Goal: Entertainment & Leisure: Consume media (video, audio)

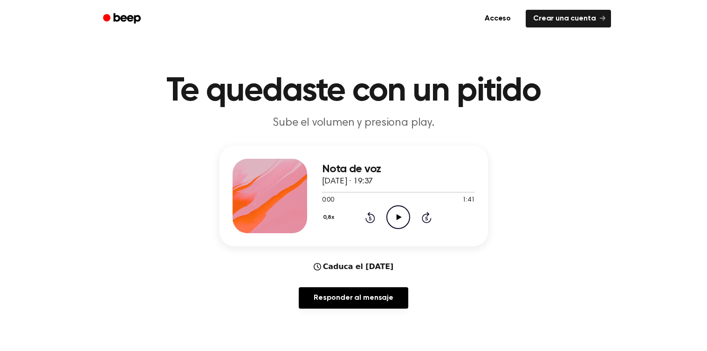
click at [404, 218] on icon "Play Audio" at bounding box center [398, 217] width 24 height 24
click at [368, 219] on icon "Rewind 5 seconds" at bounding box center [370, 218] width 10 height 12
click at [392, 207] on circle at bounding box center [398, 217] width 23 height 23
click at [386, 222] on icon "Play Audio" at bounding box center [398, 217] width 24 height 24
click at [402, 216] on icon "Pause Audio" at bounding box center [398, 217] width 24 height 24
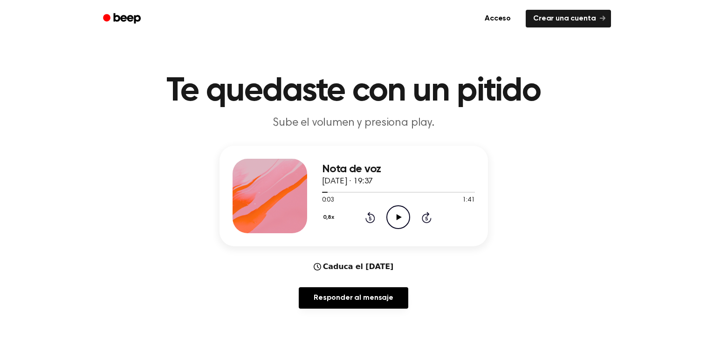
click at [403, 212] on icon "Play Audio" at bounding box center [398, 217] width 24 height 24
click at [390, 222] on icon "Pause Audio" at bounding box center [398, 217] width 24 height 24
click at [392, 221] on icon "Play Audio" at bounding box center [398, 217] width 24 height 24
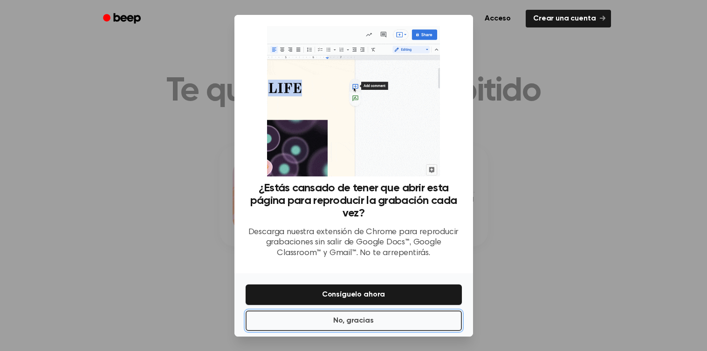
click at [378, 331] on button "No, gracias" at bounding box center [354, 321] width 216 height 20
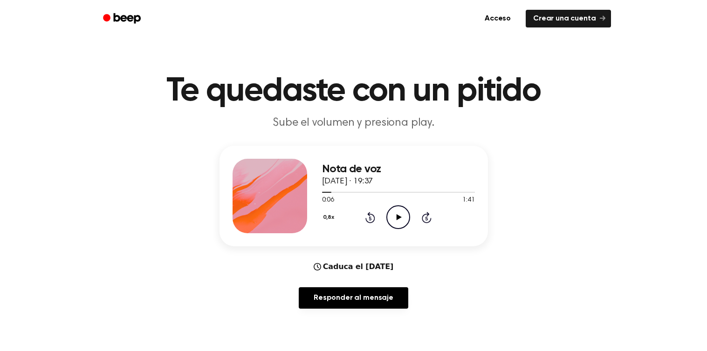
click at [396, 218] on icon "Play Audio" at bounding box center [398, 217] width 24 height 24
click at [399, 218] on icon at bounding box center [398, 217] width 4 height 6
click at [399, 218] on icon "Play Audio" at bounding box center [398, 217] width 24 height 24
click at [365, 218] on icon at bounding box center [370, 217] width 10 height 11
click at [400, 214] on icon at bounding box center [398, 217] width 4 height 6
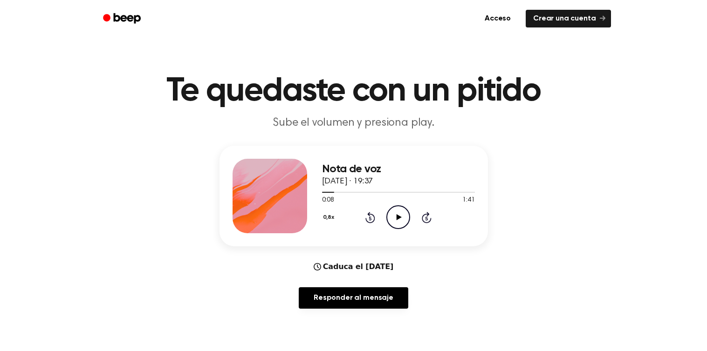
click at [370, 218] on icon at bounding box center [370, 219] width 2 height 4
click at [393, 222] on icon "Play Audio" at bounding box center [398, 217] width 24 height 24
click at [389, 221] on icon "Pause Audio" at bounding box center [398, 217] width 24 height 24
click at [513, 247] on div "Nota de voz 15 de septiembre de 2025 · 19:37 0:07 1:41 Su navegador no soporta …" at bounding box center [353, 231] width 684 height 171
click at [397, 209] on icon "Play Audio" at bounding box center [398, 217] width 24 height 24
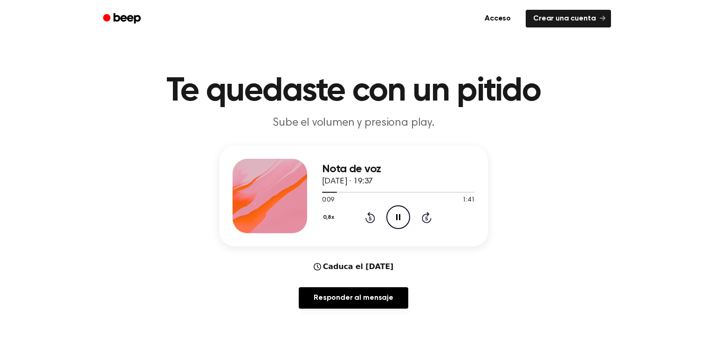
click at [390, 218] on icon "Pause Audio" at bounding box center [398, 217] width 24 height 24
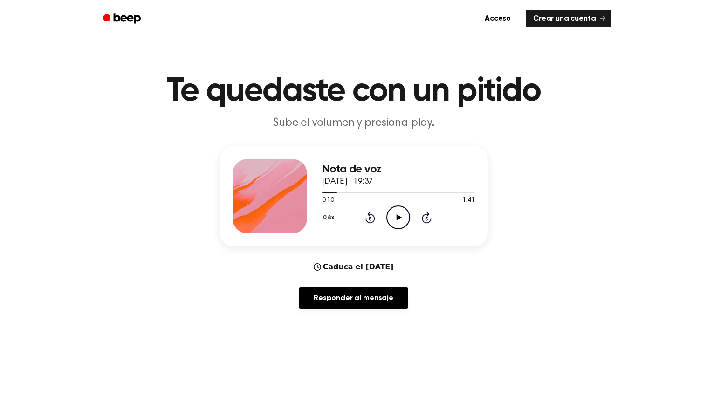
scroll to position [1, 0]
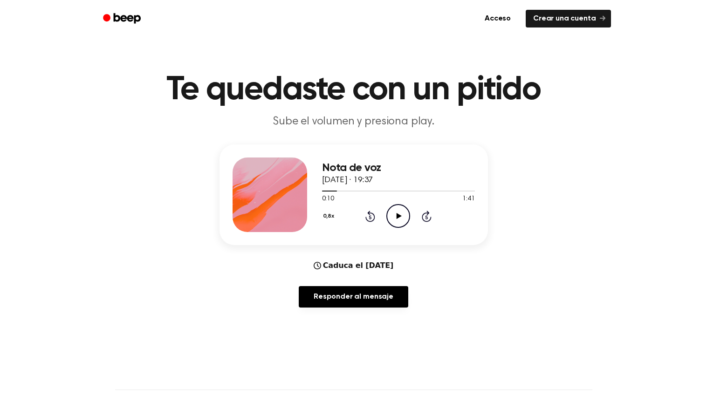
click at [403, 209] on icon "Play Audio" at bounding box center [398, 216] width 24 height 24
click at [370, 216] on icon "Rewind 5 seconds" at bounding box center [370, 216] width 10 height 12
click at [408, 218] on icon "Pause Audio" at bounding box center [398, 216] width 24 height 24
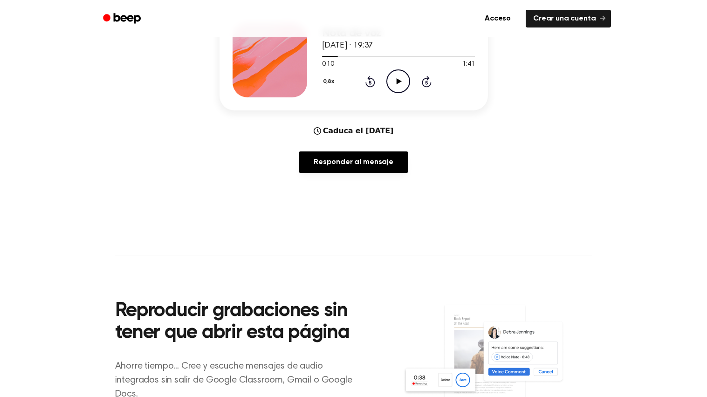
scroll to position [0, 0]
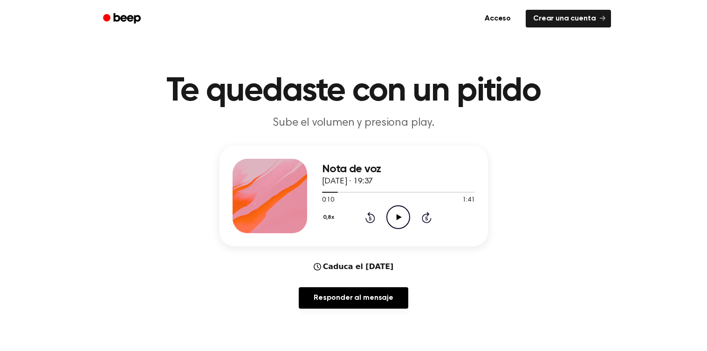
click at [406, 218] on icon "Play Audio" at bounding box center [398, 217] width 24 height 24
click at [384, 222] on div "0,8x Rewind 5 seconds Pause Audio Skip 5 seconds" at bounding box center [398, 217] width 153 height 24
click at [370, 218] on icon at bounding box center [370, 219] width 2 height 4
click at [394, 218] on icon "Pause Audio" at bounding box center [398, 217] width 24 height 24
click at [453, 116] on p "Sube el volumen y presiona play." at bounding box center [354, 123] width 358 height 15
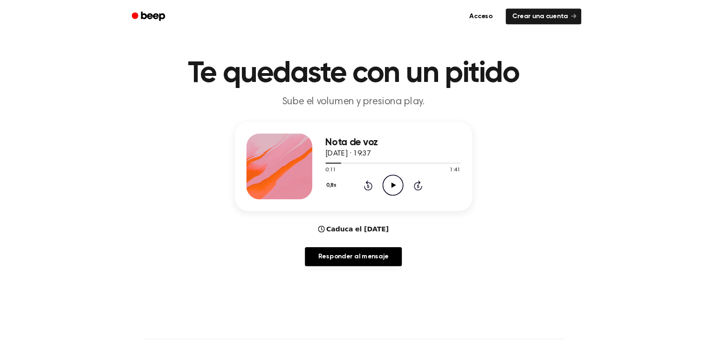
scroll to position [22, 0]
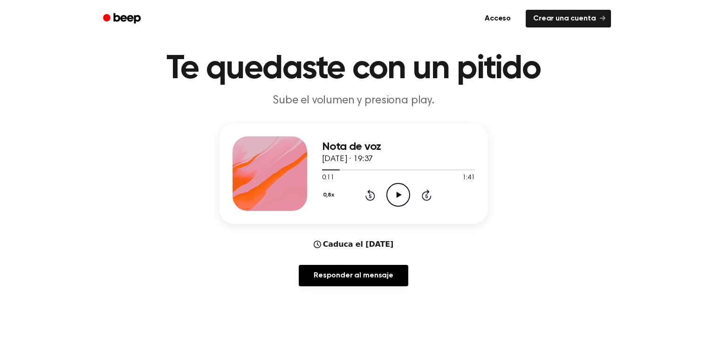
click at [392, 185] on icon "Play Audio" at bounding box center [398, 195] width 24 height 24
click at [370, 195] on icon at bounding box center [370, 196] width 2 height 4
click at [401, 194] on icon "Pause Audio" at bounding box center [398, 195] width 24 height 24
click at [394, 198] on icon "Play Audio" at bounding box center [398, 195] width 24 height 24
click at [394, 195] on icon "Pause Audio" at bounding box center [398, 195] width 24 height 24
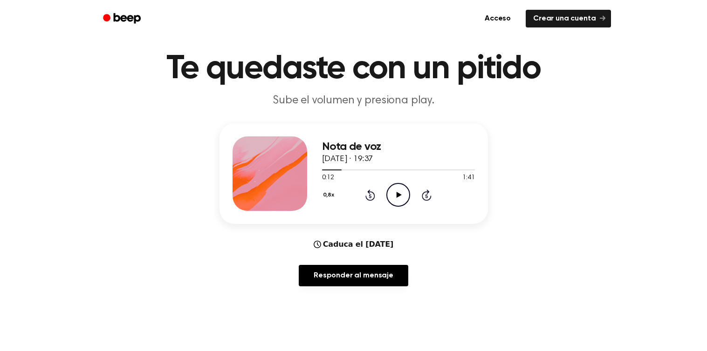
click at [402, 205] on circle at bounding box center [398, 195] width 23 height 23
click at [393, 193] on icon "Pause Audio" at bounding box center [398, 195] width 24 height 24
click at [395, 200] on icon "Play Audio" at bounding box center [398, 195] width 24 height 24
click at [370, 195] on icon at bounding box center [370, 196] width 2 height 4
click at [387, 188] on icon "Pause Audio" at bounding box center [398, 195] width 24 height 24
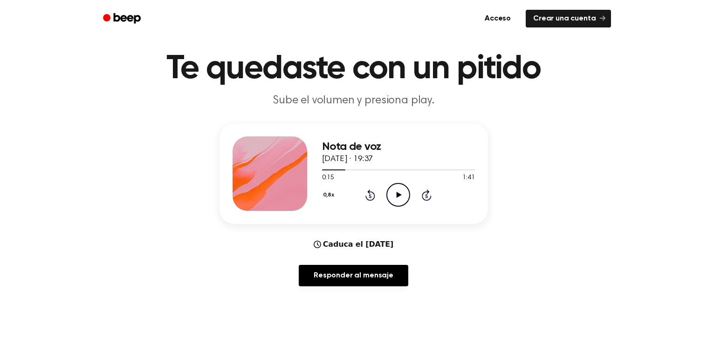
click at [391, 194] on icon "Play Audio" at bounding box center [398, 195] width 24 height 24
click at [366, 195] on icon at bounding box center [370, 195] width 10 height 11
click at [396, 200] on icon "Pause Audio" at bounding box center [398, 195] width 24 height 24
click at [374, 191] on icon "Rewind 5 seconds" at bounding box center [370, 195] width 10 height 12
click at [284, 272] on div "Responder al mensaje" at bounding box center [353, 279] width 268 height 29
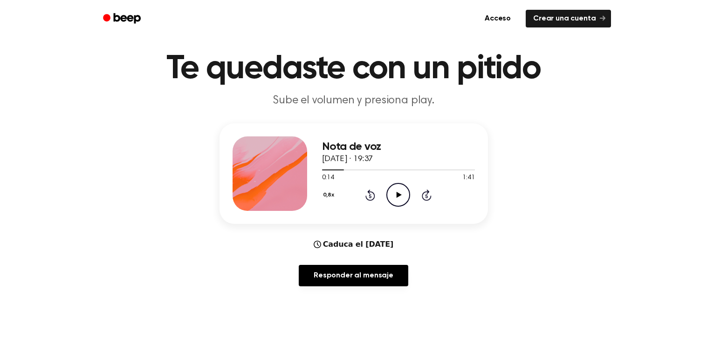
click at [389, 185] on icon "Play Audio" at bounding box center [398, 195] width 24 height 24
click at [355, 194] on div "0,8x Rewind 5 seconds Pause Audio Skip 5 seconds" at bounding box center [398, 195] width 153 height 24
click at [390, 191] on icon "Pause Audio" at bounding box center [398, 195] width 24 height 24
click at [398, 202] on icon "Play Audio" at bounding box center [398, 195] width 24 height 24
click at [399, 194] on icon at bounding box center [398, 195] width 4 height 6
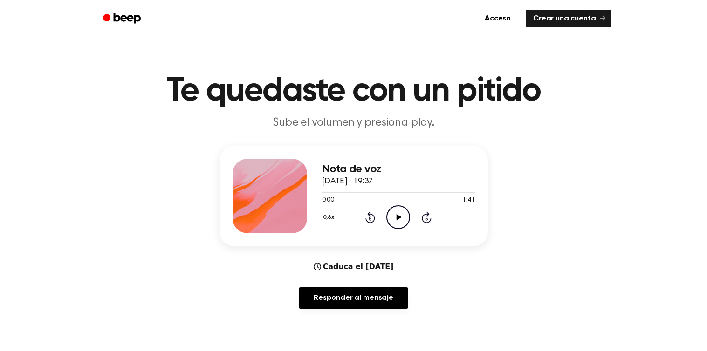
click at [703, 165] on main "Te quedaste con un pitido Sube el volumen y presiona play. Nota de voz 15 de se…" at bounding box center [353, 307] width 707 height 614
click at [392, 216] on icon "Play Audio" at bounding box center [398, 217] width 24 height 24
click at [399, 218] on icon at bounding box center [398, 217] width 4 height 6
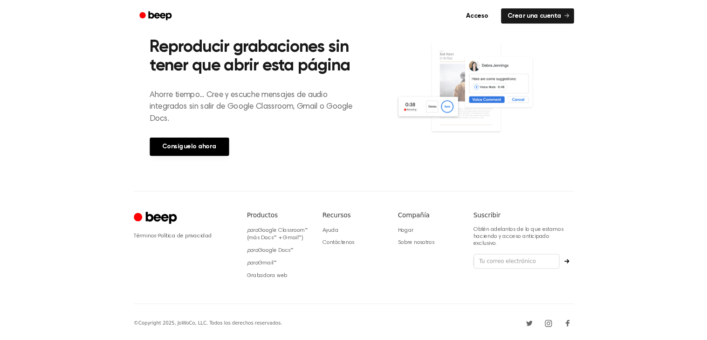
scroll to position [404, 0]
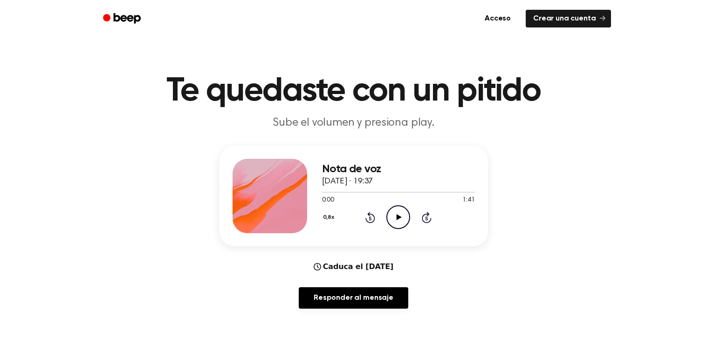
click at [398, 218] on icon at bounding box center [398, 217] width 5 height 6
click at [383, 201] on div "0:02 1:41" at bounding box center [398, 201] width 153 height 10
click at [394, 218] on icon "Pause Audio" at bounding box center [398, 217] width 24 height 24
click at [401, 221] on icon "Play Audio" at bounding box center [398, 217] width 24 height 24
click at [687, 217] on div "Nota de voz [DATE] · 19:37 0:22 1:41 Su navegador no soporta el elemento [objec…" at bounding box center [353, 231] width 684 height 171
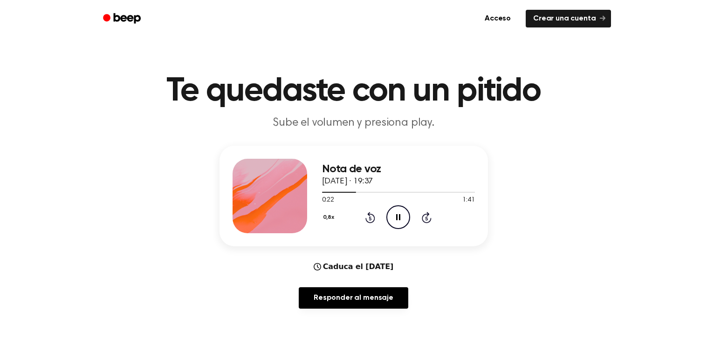
click at [681, 338] on main "Te quedaste con un pitido Sube el volumen y presiona play. Nota de voz [DATE] ·…" at bounding box center [353, 307] width 707 height 614
click at [687, 326] on main "Te quedaste con un pitido Sube el volumen y presiona play. Nota de voz [DATE] ·…" at bounding box center [353, 307] width 707 height 614
click at [373, 218] on icon at bounding box center [370, 217] width 10 height 11
click at [370, 218] on icon "Rewind 5 seconds" at bounding box center [370, 218] width 10 height 12
click at [372, 218] on icon "Rewind 5 seconds" at bounding box center [370, 218] width 10 height 12
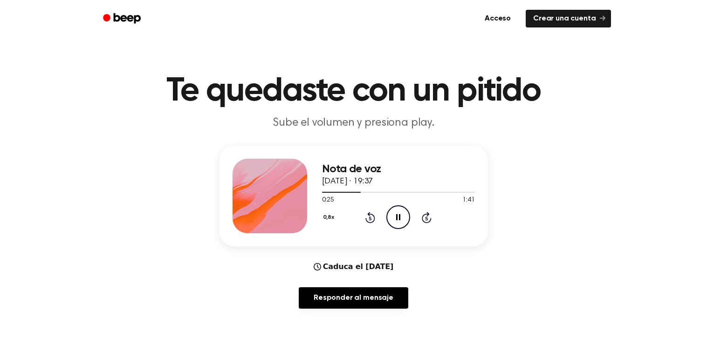
click at [371, 216] on icon "Rewind 5 seconds" at bounding box center [370, 218] width 10 height 12
click at [370, 218] on icon at bounding box center [370, 219] width 2 height 4
click at [368, 218] on icon "Rewind 5 seconds" at bounding box center [370, 218] width 10 height 12
click at [370, 218] on icon at bounding box center [370, 219] width 2 height 4
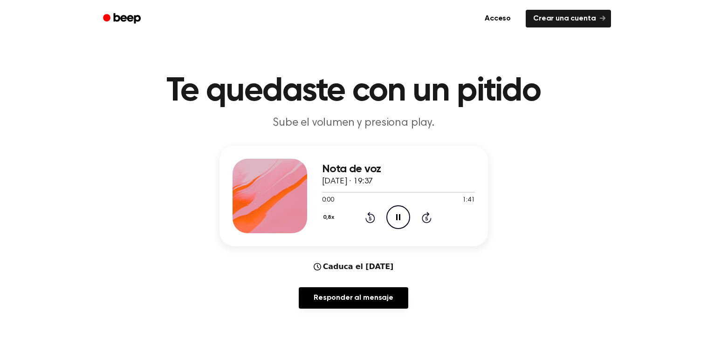
click at [370, 218] on icon at bounding box center [370, 219] width 2 height 4
click at [403, 218] on icon "Pause Audio" at bounding box center [398, 217] width 24 height 24
click at [398, 213] on icon "Play Audio" at bounding box center [398, 217] width 24 height 24
click at [370, 218] on icon at bounding box center [370, 219] width 2 height 4
click at [370, 217] on icon at bounding box center [370, 219] width 2 height 4
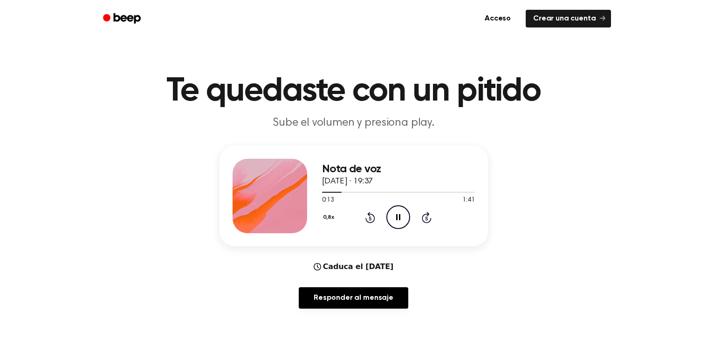
click at [368, 216] on icon "Rewind 5 seconds" at bounding box center [370, 218] width 10 height 12
click at [370, 214] on icon at bounding box center [370, 217] width 10 height 11
click at [367, 219] on icon at bounding box center [370, 217] width 10 height 11
click at [390, 219] on icon "Pause Audio" at bounding box center [398, 217] width 24 height 24
click at [395, 228] on circle at bounding box center [398, 217] width 23 height 23
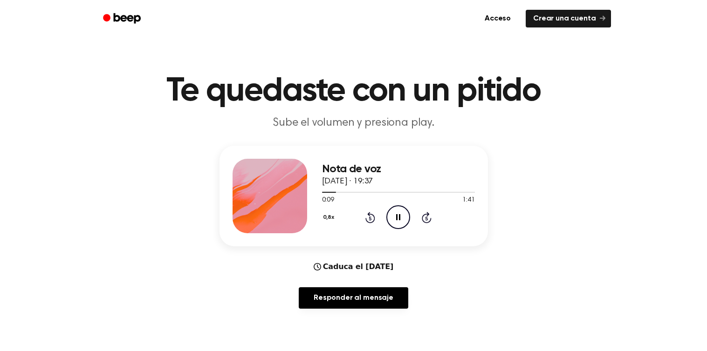
click at [407, 211] on circle at bounding box center [398, 217] width 23 height 23
